Goal: Information Seeking & Learning: Learn about a topic

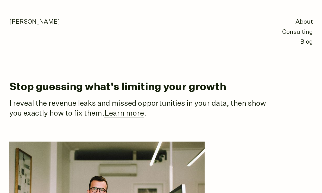
click at [290, 33] on link "Consulting" at bounding box center [297, 32] width 31 height 6
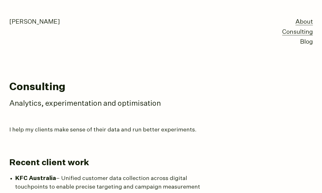
click at [307, 23] on link "About" at bounding box center [303, 22] width 17 height 6
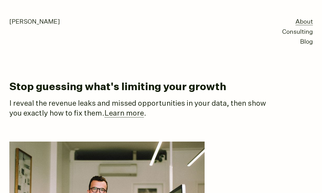
click at [269, 30] on div "[PERSON_NAME] About Consulting Blog" at bounding box center [161, 23] width 315 height 47
click at [287, 28] on li "Consulting" at bounding box center [297, 32] width 31 height 10
click at [286, 34] on link "Consulting" at bounding box center [297, 32] width 31 height 6
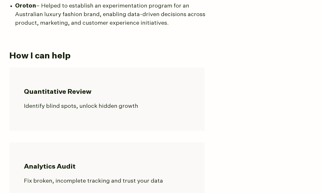
scroll to position [265, 0]
